Goal: Communication & Community: Participate in discussion

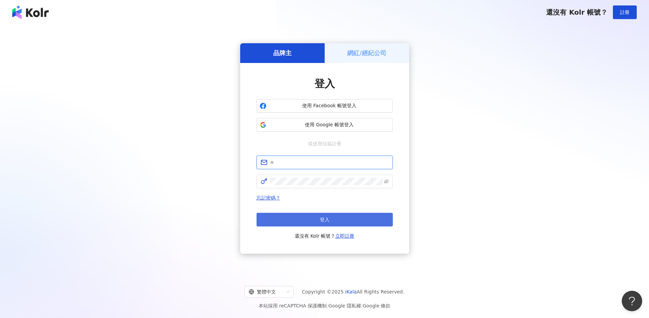
type input "**********"
click at [320, 219] on span "登入" at bounding box center [325, 219] width 10 height 5
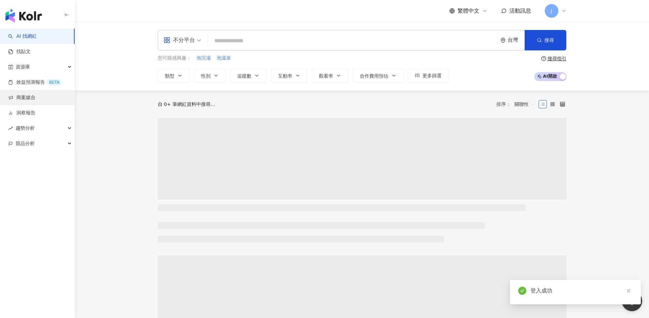
click at [32, 99] on link "商案媒合" at bounding box center [21, 97] width 27 height 7
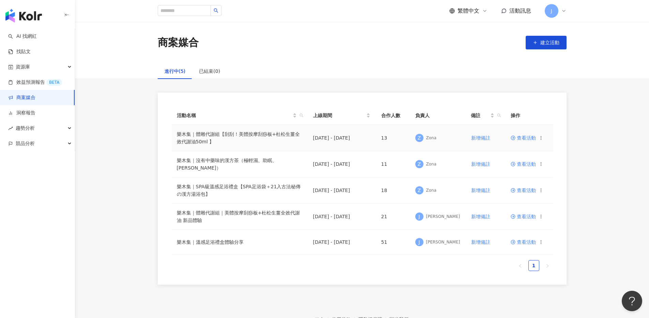
click at [527, 136] on span "查看活動" at bounding box center [522, 138] width 25 height 5
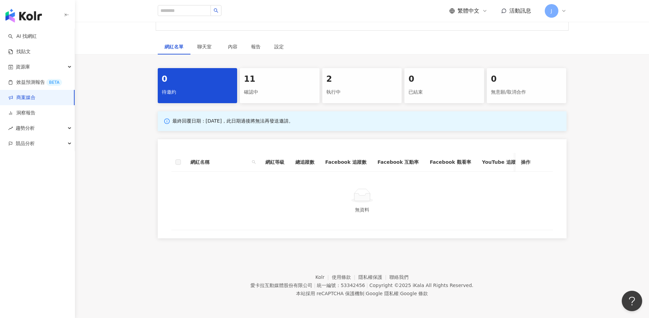
scroll to position [325, 0]
click at [202, 44] on span "聊天室" at bounding box center [205, 46] width 17 height 5
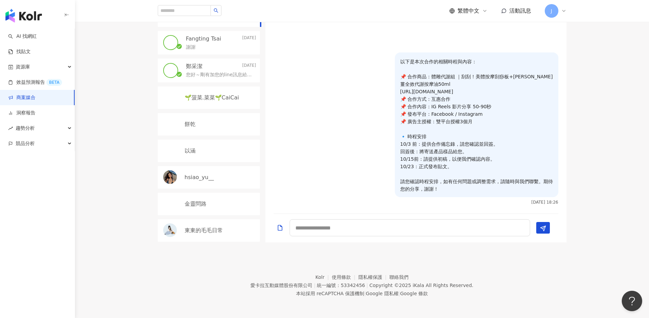
scroll to position [358, 0]
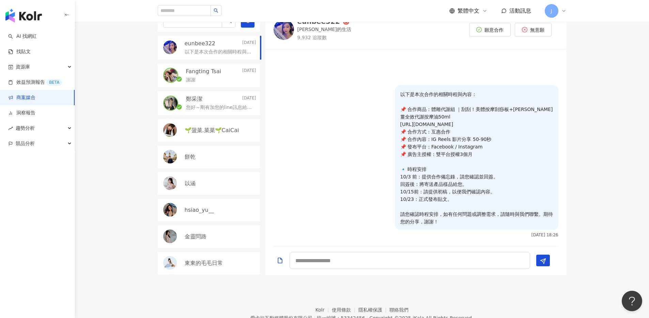
click at [208, 55] on div "以下是本次合作的相關時程與內容： 📌 合作商品：體雕代謝組 ｜刮刮！美體按摩刮痧板+[PERSON_NAME]薑全效代謝按摩油50ml [URL][DOMAI…" at bounding box center [221, 51] width 72 height 8
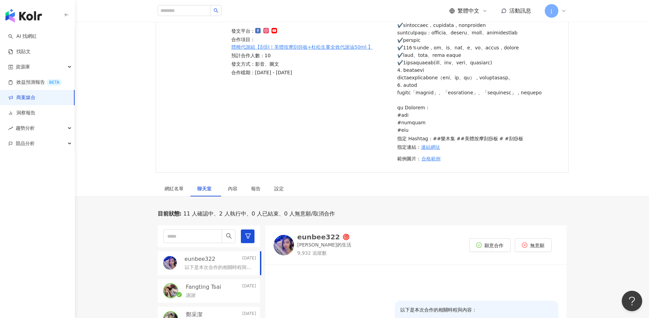
scroll to position [215, 0]
